Goal: Transaction & Acquisition: Download file/media

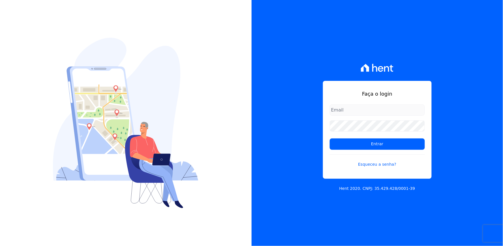
type input "[EMAIL_ADDRESS][DOMAIN_NAME]"
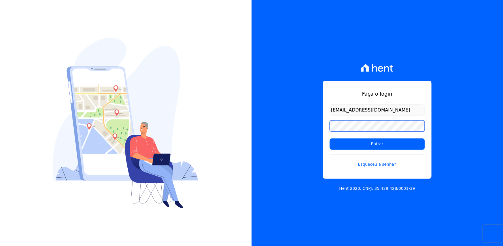
click at [294, 129] on div "Faça o login [EMAIL_ADDRESS][DOMAIN_NAME] Entrar Esqueceu a senha? Hent 2020. C…" at bounding box center [378, 123] width 252 height 246
click at [342, 138] on form "[EMAIL_ADDRESS][DOMAIN_NAME] Entrar Esqueceu a senha?" at bounding box center [377, 139] width 95 height 70
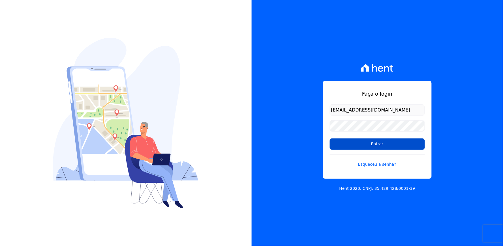
click at [342, 141] on input "Entrar" at bounding box center [377, 143] width 95 height 11
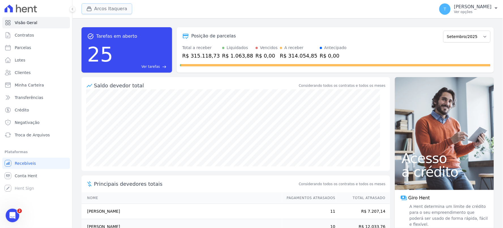
click at [88, 7] on icon "button" at bounding box center [89, 9] width 4 height 4
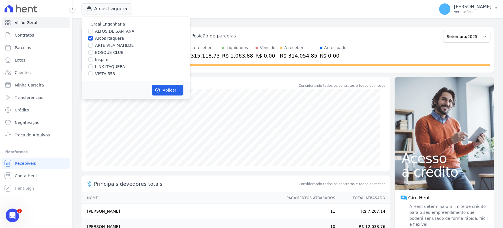
click at [104, 37] on label "Arcos Itaquera" at bounding box center [109, 38] width 29 height 6
click at [93, 37] on input "Arcos Itaquera" at bounding box center [90, 38] width 5 height 5
checkbox input "false"
click at [106, 33] on label "ALTOS DE SANTANA" at bounding box center [114, 31] width 39 height 6
click at [93, 33] on input "ALTOS DE SANTANA" at bounding box center [90, 31] width 5 height 5
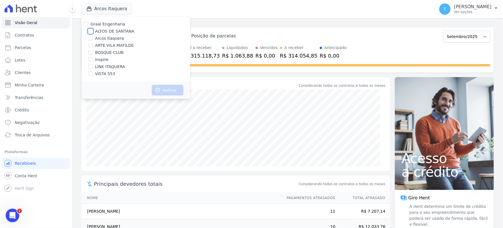
checkbox input "true"
click at [161, 90] on button "Aplicar" at bounding box center [168, 90] width 32 height 11
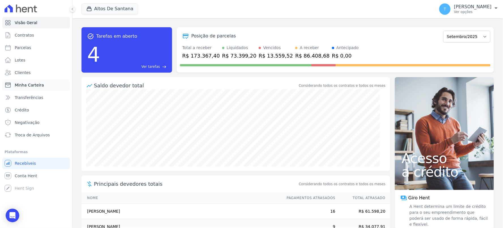
click at [27, 81] on link "Minha Carteira" at bounding box center [36, 84] width 68 height 11
click at [421, 29] on div "Posição de parcelas Março/2022 Abril/2022 Maio/2022 Junho/2022 Julho/2022 Agost…" at bounding box center [336, 49] width 318 height 45
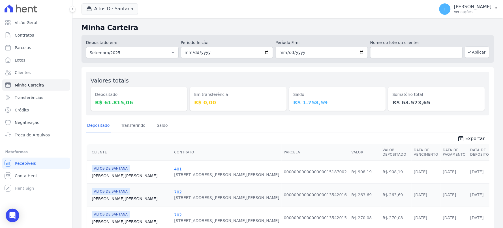
click at [420, 28] on h2 "Minha Carteira" at bounding box center [288, 28] width 413 height 10
click at [265, 52] on input "2025-09-01" at bounding box center [227, 52] width 93 height 11
type input "2025-09-16"
click at [364, 49] on input "2025-09-30" at bounding box center [322, 52] width 93 height 11
click at [358, 50] on input "2025-09-30" at bounding box center [322, 52] width 93 height 11
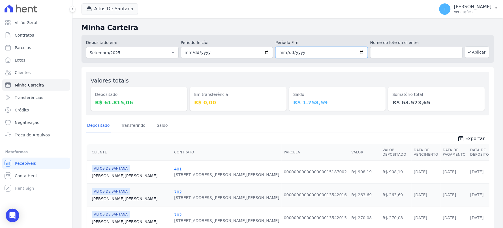
type input "[DATE]"
click at [468, 54] on icon "button" at bounding box center [470, 52] width 5 height 5
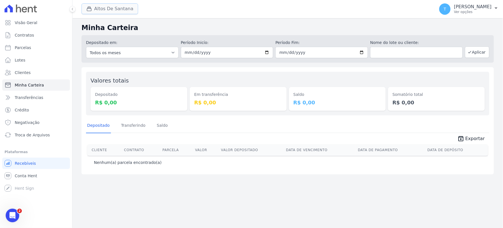
drag, startPoint x: 117, startPoint y: 9, endPoint x: 108, endPoint y: 12, distance: 9.7
click at [117, 9] on button "Altos De Santana" at bounding box center [110, 8] width 57 height 11
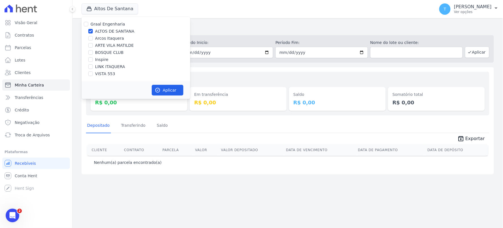
click at [103, 46] on label "ARTE VILA MATILDE" at bounding box center [114, 45] width 39 height 6
click at [93, 46] on input "ARTE VILA MATILDE" at bounding box center [90, 45] width 5 height 5
checkbox input "true"
click at [107, 30] on label "ALTOS DE SANTANA" at bounding box center [114, 31] width 39 height 6
click at [93, 30] on input "ALTOS DE SANTANA" at bounding box center [90, 31] width 5 height 5
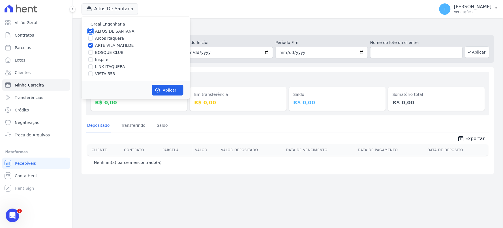
checkbox input "false"
click at [156, 85] on button "Aplicar" at bounding box center [168, 90] width 32 height 11
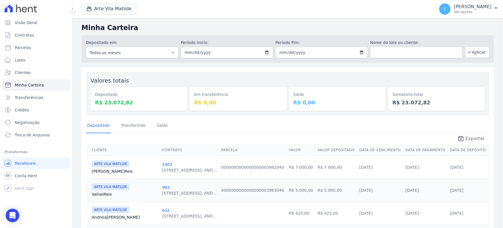
click at [467, 138] on span "Exportar" at bounding box center [476, 138] width 20 height 7
click at [110, 2] on div "Arte Vila Matilde Graal Engenharia ALTOS DE SANTANA Arcos Itaquera ARTE VILA MA…" at bounding box center [257, 9] width 351 height 19
click at [108, 10] on button "Arte Vila Matilde" at bounding box center [109, 8] width 55 height 11
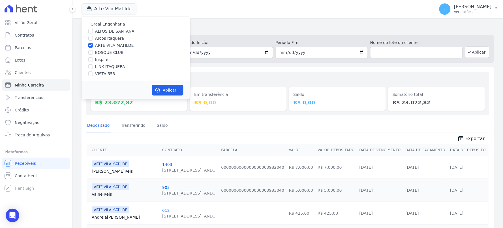
click at [109, 52] on label "BOSQUE CLUB" at bounding box center [109, 53] width 29 height 6
click at [93, 52] on input "BOSQUE CLUB" at bounding box center [90, 52] width 5 height 5
checkbox input "true"
click at [108, 46] on label "ARTE VILA MATILDE" at bounding box center [114, 45] width 39 height 6
click at [93, 46] on input "ARTE VILA MATILDE" at bounding box center [90, 45] width 5 height 5
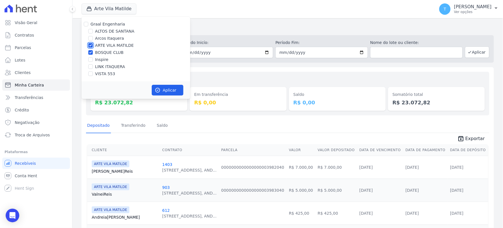
checkbox input "false"
click at [171, 92] on button "Aplicar" at bounding box center [168, 90] width 32 height 11
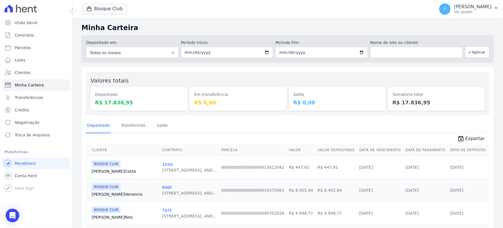
drag, startPoint x: 327, startPoint y: 72, endPoint x: 271, endPoint y: 56, distance: 57.8
click at [327, 72] on div "Valores totais Depositado R$ 17.836,95 Em transferência R$ 0,00 Saldo R$ 0,00 S…" at bounding box center [288, 94] width 404 height 44
click at [265, 51] on input "[DATE]" at bounding box center [227, 52] width 93 height 11
type input "2025-09-12"
click at [468, 53] on icon "button" at bounding box center [470, 52] width 5 height 5
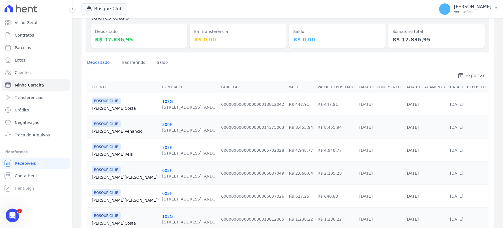
click at [466, 77] on span "Exportar" at bounding box center [476, 75] width 20 height 7
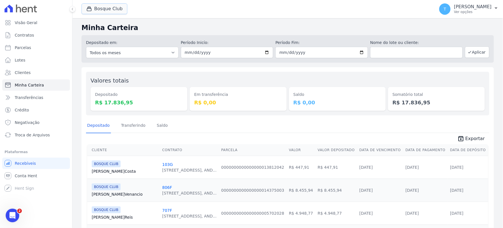
drag, startPoint x: 111, startPoint y: 12, endPoint x: 101, endPoint y: 19, distance: 11.9
click at [111, 12] on button "Bosque Club" at bounding box center [105, 8] width 46 height 11
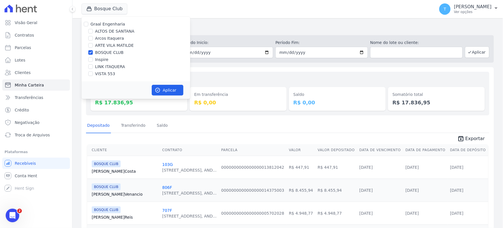
click at [100, 58] on label "Inspire" at bounding box center [101, 60] width 13 height 6
click at [93, 58] on input "Inspire" at bounding box center [90, 59] width 5 height 5
checkbox input "true"
click at [101, 50] on label "BOSQUE CLUB" at bounding box center [109, 53] width 29 height 6
click at [93, 50] on input "BOSQUE CLUB" at bounding box center [90, 52] width 5 height 5
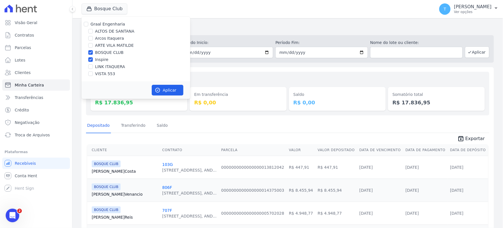
checkbox input "false"
click at [102, 56] on div "Graal Engenharia ALTOS DE SANTANA Arcos Itaquera ARTE VILA MATILDE BOSQUE CLUB …" at bounding box center [136, 49] width 109 height 65
click at [101, 71] on label "VISTA 553" at bounding box center [105, 74] width 20 height 6
click at [93, 71] on input "VISTA 553" at bounding box center [90, 73] width 5 height 5
checkbox input "true"
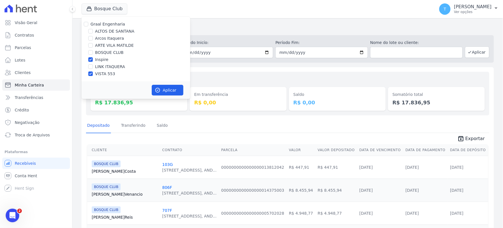
click at [102, 59] on label "Inspire" at bounding box center [101, 60] width 13 height 6
click at [93, 59] on input "Inspire" at bounding box center [90, 59] width 5 height 5
checkbox input "false"
click at [167, 90] on button "Aplicar" at bounding box center [168, 90] width 32 height 11
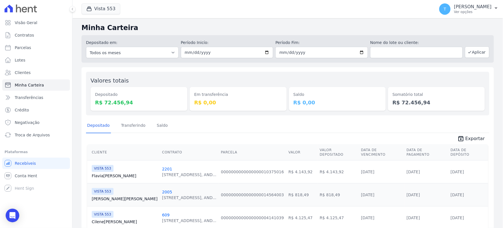
click at [264, 52] on input "2025-09-12" at bounding box center [227, 52] width 93 height 11
type input "[DATE]"
click at [473, 55] on button "Aplicar" at bounding box center [477, 51] width 24 height 11
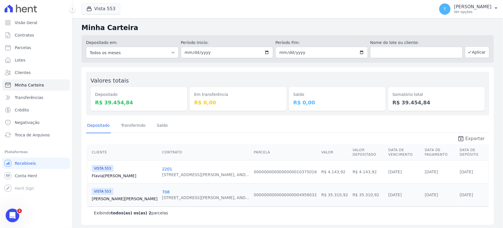
click at [469, 137] on span "Exportar" at bounding box center [476, 138] width 20 height 7
click at [26, 133] on span "Troca de Arquivos" at bounding box center [32, 135] width 35 height 6
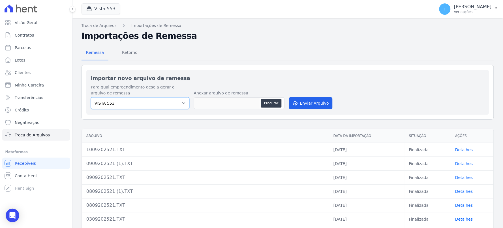
drag, startPoint x: 129, startPoint y: 101, endPoint x: 124, endPoint y: 108, distance: 8.4
click at [129, 101] on select "VISTA 553" at bounding box center [140, 103] width 99 height 12
click at [115, 101] on select "VISTA 553" at bounding box center [140, 103] width 99 height 12
click at [104, 5] on button "Vista 553" at bounding box center [101, 8] width 39 height 11
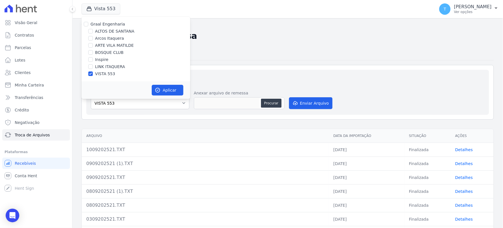
click at [103, 24] on label "Graal Engenharia" at bounding box center [108, 24] width 35 height 5
click at [88, 24] on input "Graal Engenharia" at bounding box center [86, 24] width 5 height 5
checkbox input "true"
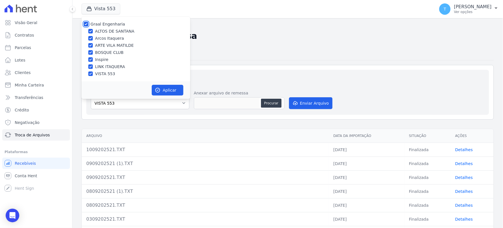
checkbox input "true"
click at [171, 87] on button "Aplicar" at bounding box center [168, 90] width 32 height 11
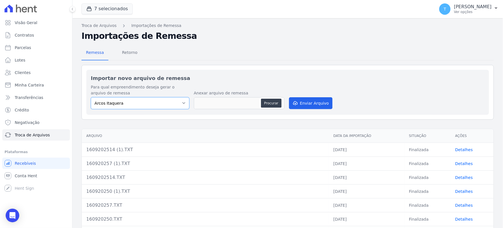
drag, startPoint x: 141, startPoint y: 98, endPoint x: 124, endPoint y: 108, distance: 19.5
click at [141, 98] on select "[PERSON_NAME] Itaquera [GEOGRAPHIC_DATA][PERSON_NAME] Inspire BOSQUE CLUB ARTE …" at bounding box center [140, 103] width 99 height 12
select select "0f63778f-d065-481e-98dc-731d1f59daba"
click at [91, 97] on select "[PERSON_NAME] Itaquera [GEOGRAPHIC_DATA][PERSON_NAME] Inspire BOSQUE CLUB ARTE …" at bounding box center [140, 103] width 99 height 12
click at [129, 51] on span "Retorno" at bounding box center [130, 52] width 22 height 11
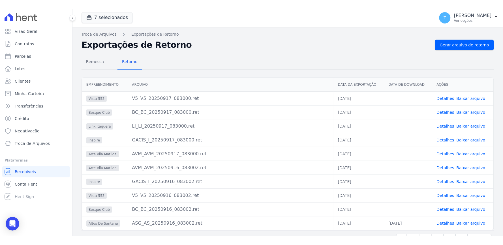
scroll to position [20, 0]
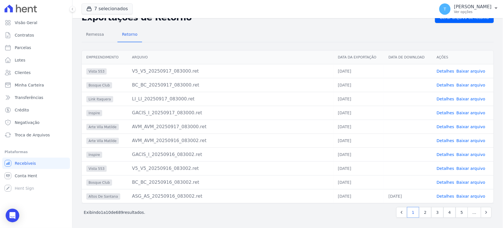
click at [460, 182] on link "Baixar arquivo" at bounding box center [471, 182] width 29 height 5
click at [461, 171] on td "Detalhes Baixar arquivo" at bounding box center [463, 168] width 61 height 14
click at [461, 168] on link "Baixar arquivo" at bounding box center [471, 168] width 29 height 5
click at [462, 152] on link "Baixar arquivo" at bounding box center [471, 154] width 29 height 5
click at [465, 138] on link "Baixar arquivo" at bounding box center [471, 140] width 29 height 5
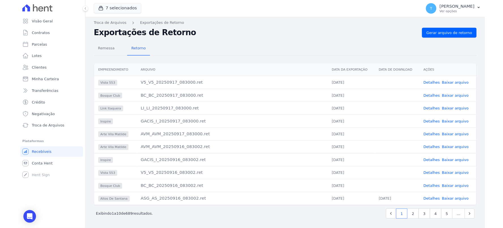
scroll to position [2, 0]
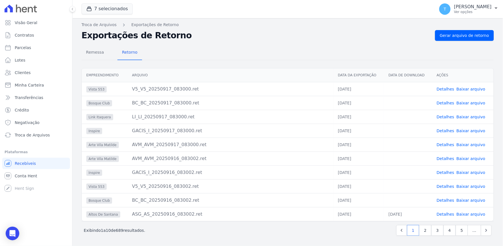
click at [461, 201] on link "Baixar arquivo" at bounding box center [471, 200] width 29 height 5
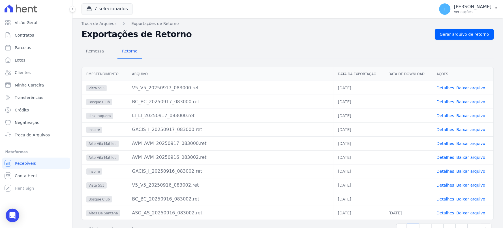
click at [464, 187] on link "Baixar arquivo" at bounding box center [471, 185] width 29 height 5
click at [470, 172] on link "Baixar arquivo" at bounding box center [471, 171] width 29 height 5
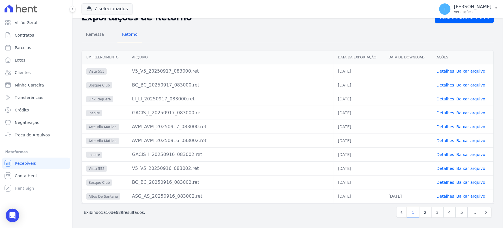
drag, startPoint x: 169, startPoint y: 132, endPoint x: 185, endPoint y: 130, distance: 15.8
click at [185, 130] on tbody "Vista 553 V5_V5_20250917_083000.ret [DATE] Detalhes Baixar arquivo Bosque Club …" at bounding box center [288, 133] width 412 height 139
click at [185, 135] on td "AVM_AVM_20250916_083002.ret" at bounding box center [230, 140] width 206 height 14
click at [465, 140] on link "Baixar arquivo" at bounding box center [471, 140] width 29 height 5
click at [459, 127] on link "Baixar arquivo" at bounding box center [471, 126] width 29 height 5
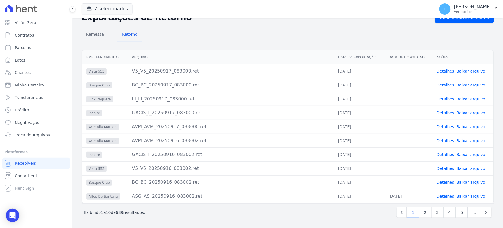
click at [461, 110] on link "Baixar arquivo" at bounding box center [471, 112] width 29 height 5
click at [461, 100] on link "Baixar arquivo" at bounding box center [471, 99] width 29 height 5
click at [461, 84] on link "Baixar arquivo" at bounding box center [471, 85] width 29 height 5
click at [472, 69] on link "Baixar arquivo" at bounding box center [471, 71] width 29 height 5
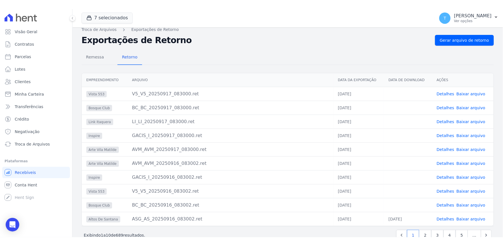
scroll to position [0, 0]
